Goal: Information Seeking & Learning: Check status

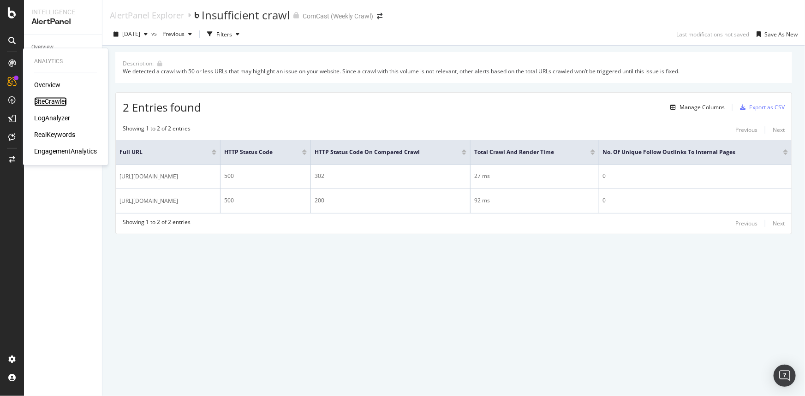
click at [50, 101] on div "SiteCrawler" at bounding box center [50, 101] width 33 height 9
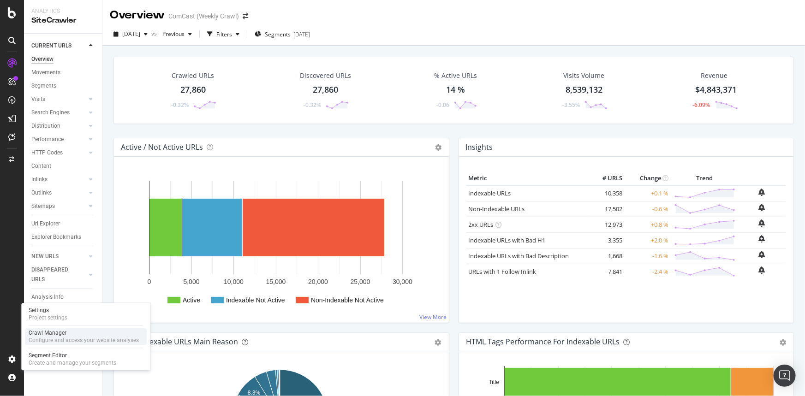
click at [55, 331] on div "Crawl Manager" at bounding box center [84, 333] width 110 height 7
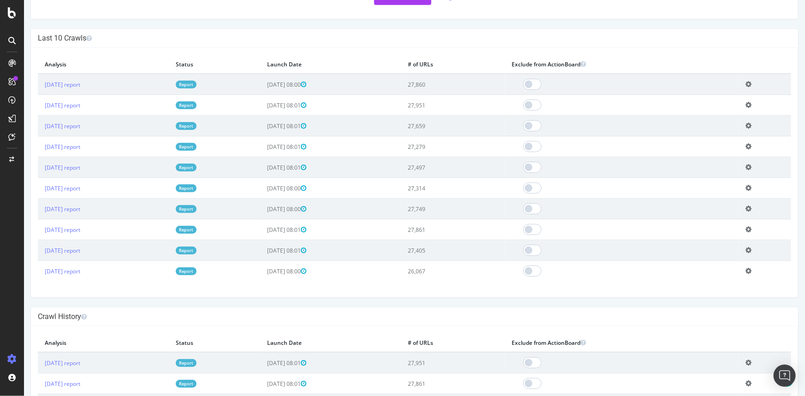
scroll to position [210, 0]
